Goal: Task Accomplishment & Management: Manage account settings

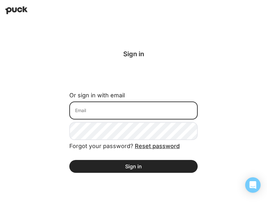
click at [122, 111] on input at bounding box center [133, 110] width 128 height 18
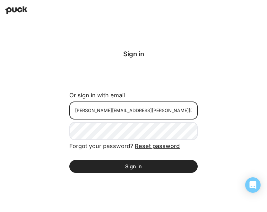
click at [117, 112] on input "[PERSON_NAME][EMAIL_ADDRESS][PERSON_NAME][DOMAIN_NAME]" at bounding box center [133, 110] width 128 height 18
type input "[PERSON_NAME][EMAIL_ADDRESS][DOMAIN_NAME]"
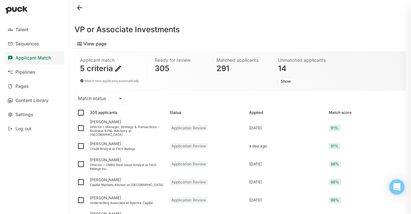
click at [267, 79] on button "Show" at bounding box center [285, 81] width 15 height 8
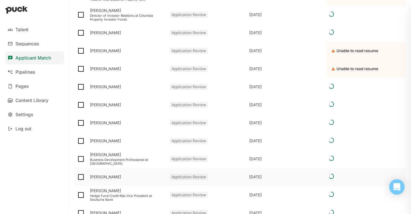
scroll to position [148, 0]
click at [98, 107] on div "[PERSON_NAME]" at bounding box center [127, 105] width 74 height 4
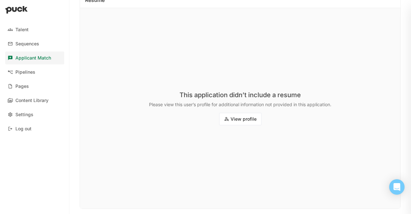
scroll to position [90, 0]
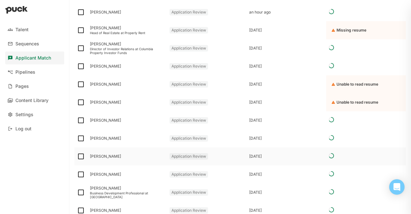
scroll to position [191, 0]
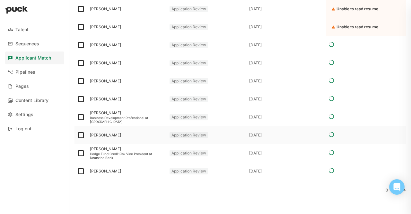
click at [122, 139] on div "[PERSON_NAME]" at bounding box center [127, 135] width 80 height 18
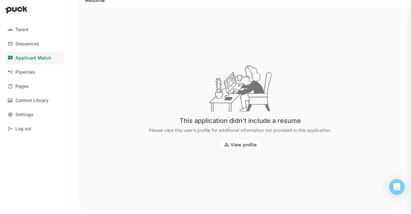
scroll to position [90, 0]
click at [242, 143] on button "View profile" at bounding box center [240, 145] width 43 height 13
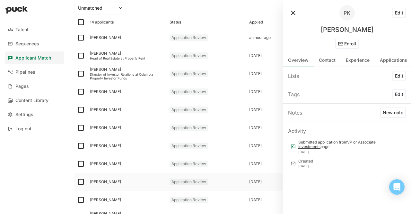
scroll to position [151, 0]
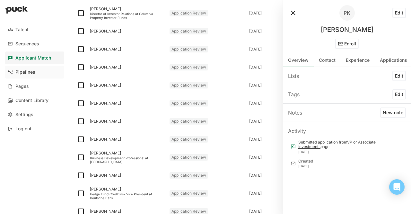
click at [27, 72] on div "Pipelines" at bounding box center [25, 71] width 20 height 5
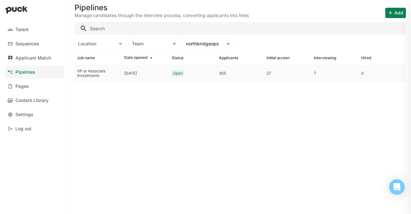
click at [105, 69] on div "VP or Associate Investments" at bounding box center [98, 73] width 42 height 9
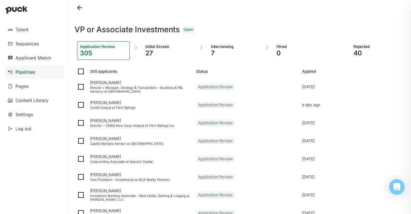
click at [222, 53] on div "7" at bounding box center [234, 53] width 47 height 8
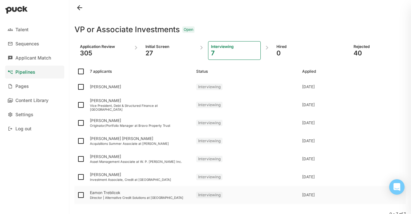
scroll to position [24, 0]
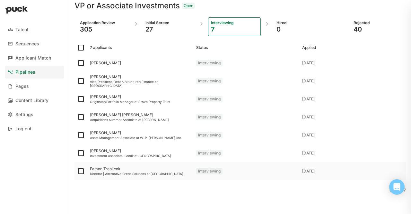
click at [112, 174] on div "Director | Alternative Credit Solutions at [GEOGRAPHIC_DATA]" at bounding box center [140, 173] width 101 height 4
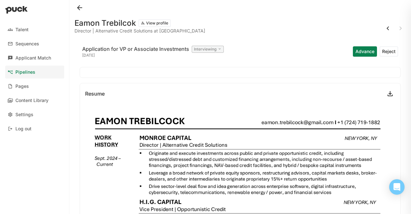
click at [151, 24] on button "View profile" at bounding box center [154, 23] width 32 height 8
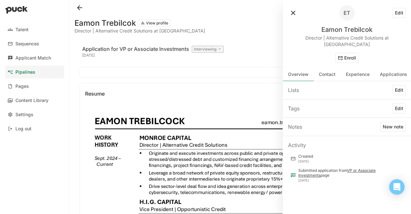
click at [267, 121] on button "New note" at bounding box center [393, 126] width 26 height 10
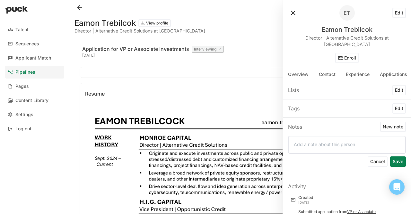
click at [267, 141] on div at bounding box center [347, 145] width 118 height 18
click at [267, 141] on p at bounding box center [347, 143] width 106 height 5
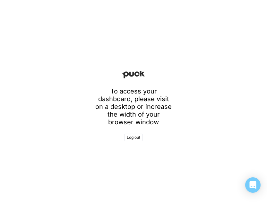
click at [42, 83] on div "To access your dashboard, please visit on a desktop or increase the width of yo…" at bounding box center [133, 106] width 267 height 212
click at [197, 79] on div "To access your dashboard, please visit on a desktop or increase the width of yo…" at bounding box center [133, 106] width 267 height 212
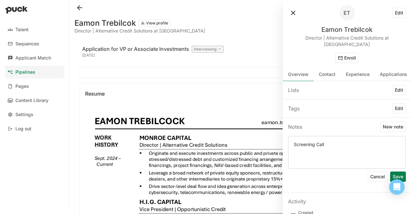
click at [267, 157] on p at bounding box center [347, 159] width 106 height 5
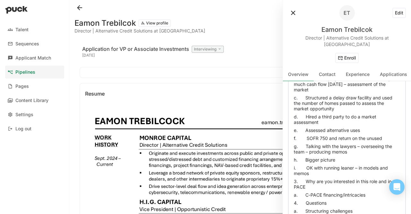
scroll to position [325, 0]
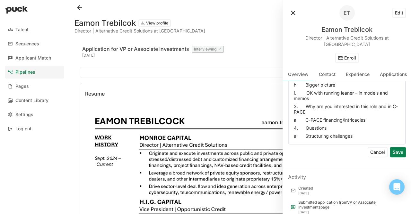
click at [267, 151] on button "Save" at bounding box center [398, 152] width 16 height 10
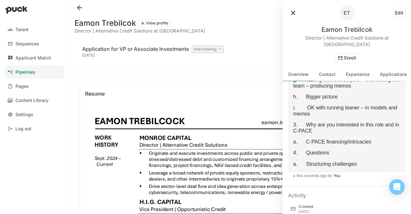
scroll to position [407, 0]
